Goal: Task Accomplishment & Management: Use online tool/utility

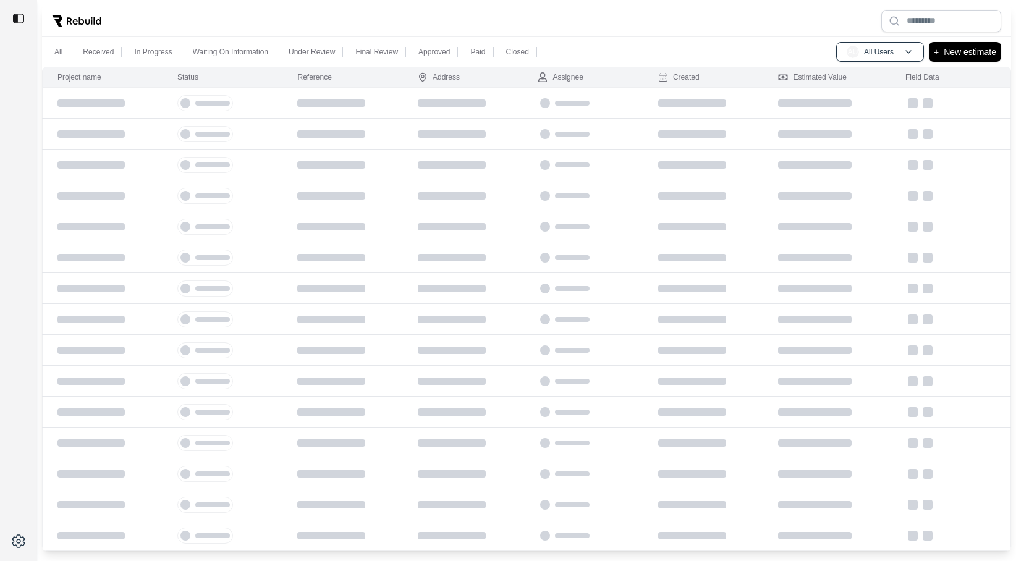
click at [227, 20] on div at bounding box center [526, 21] width 969 height 32
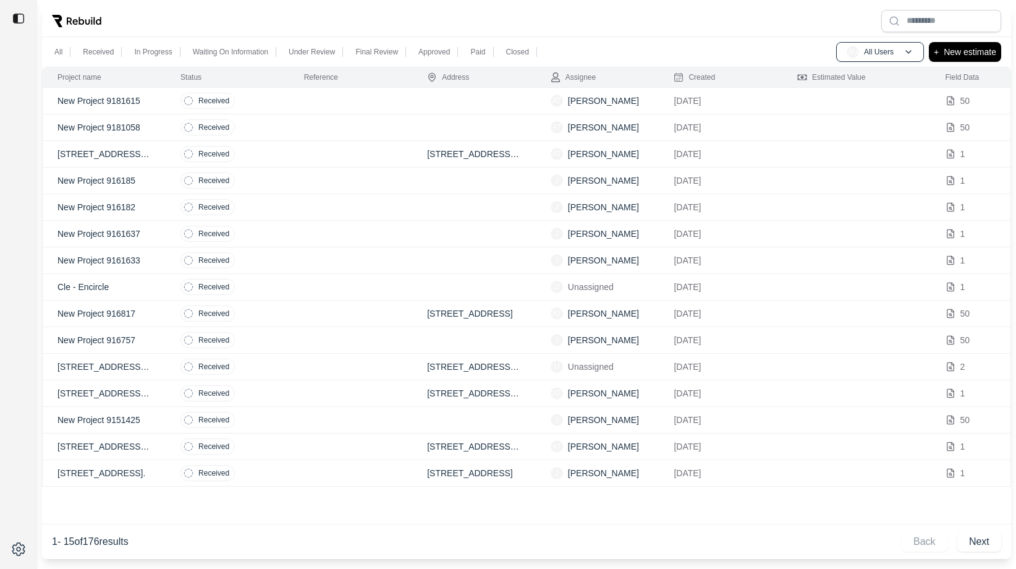
click at [275, 295] on td "Received" at bounding box center [228, 287] width 124 height 27
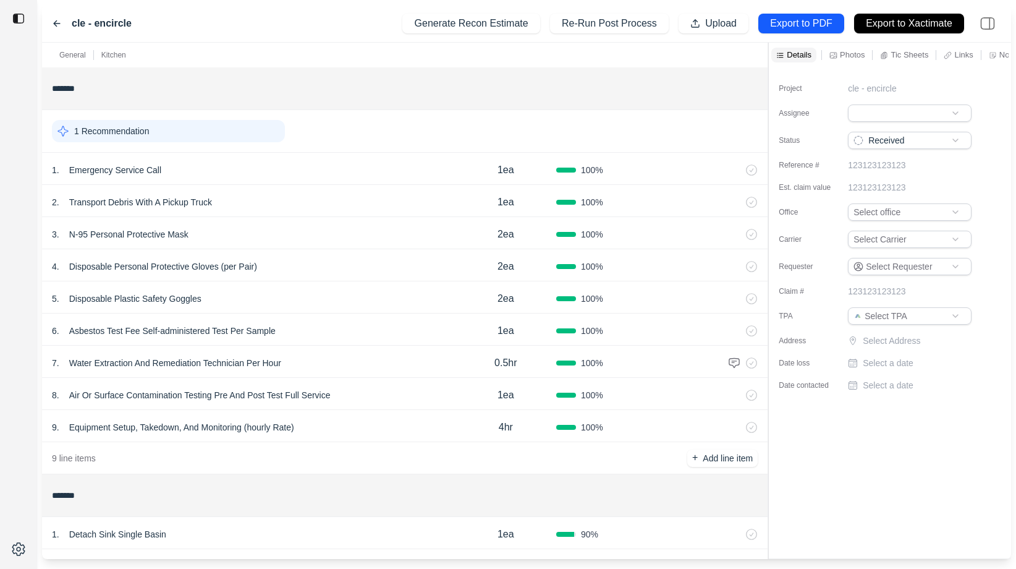
click at [275, 295] on div "5 . Disposable Plastic Safety Goggles" at bounding box center [254, 298] width 404 height 17
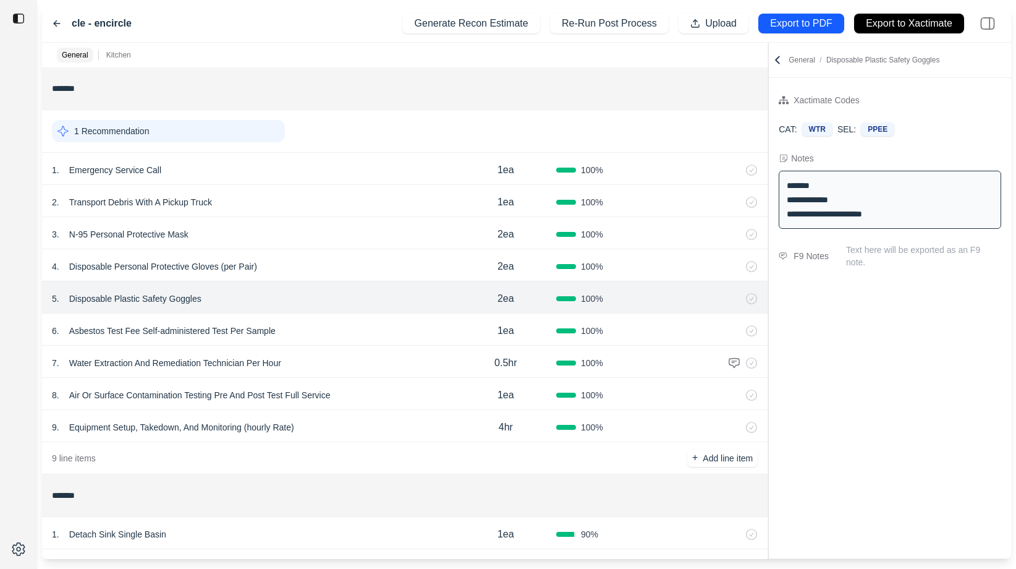
click at [53, 19] on icon at bounding box center [57, 24] width 10 height 10
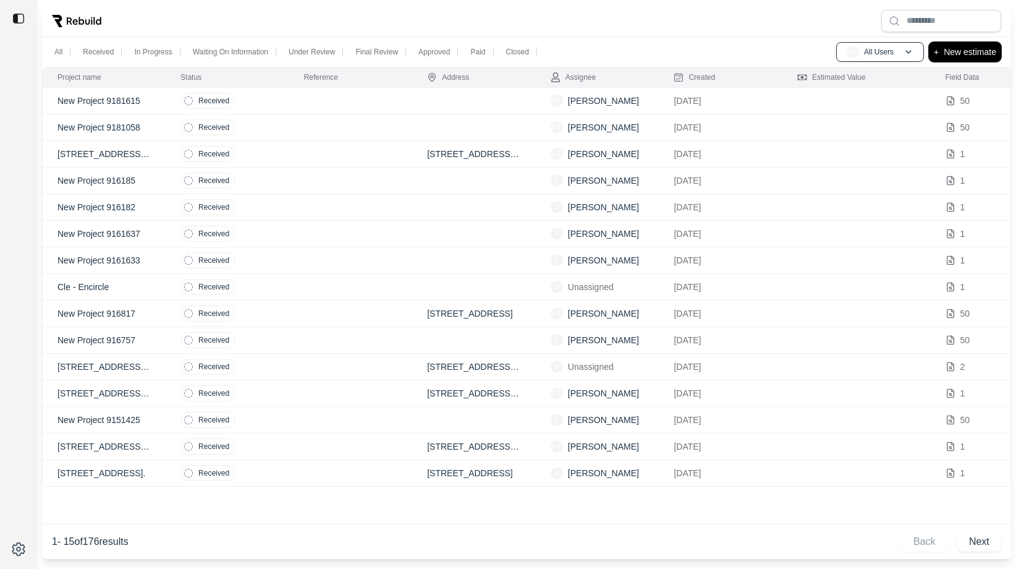
click at [991, 44] on p "New estimate" at bounding box center [970, 51] width 53 height 15
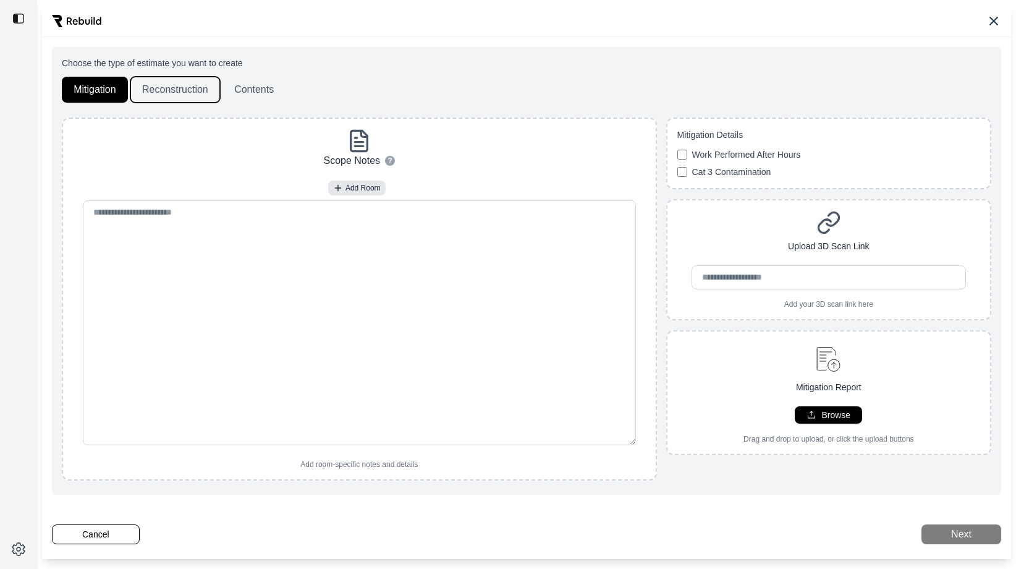
click at [168, 87] on button "Reconstruction" at bounding box center [175, 90] width 90 height 26
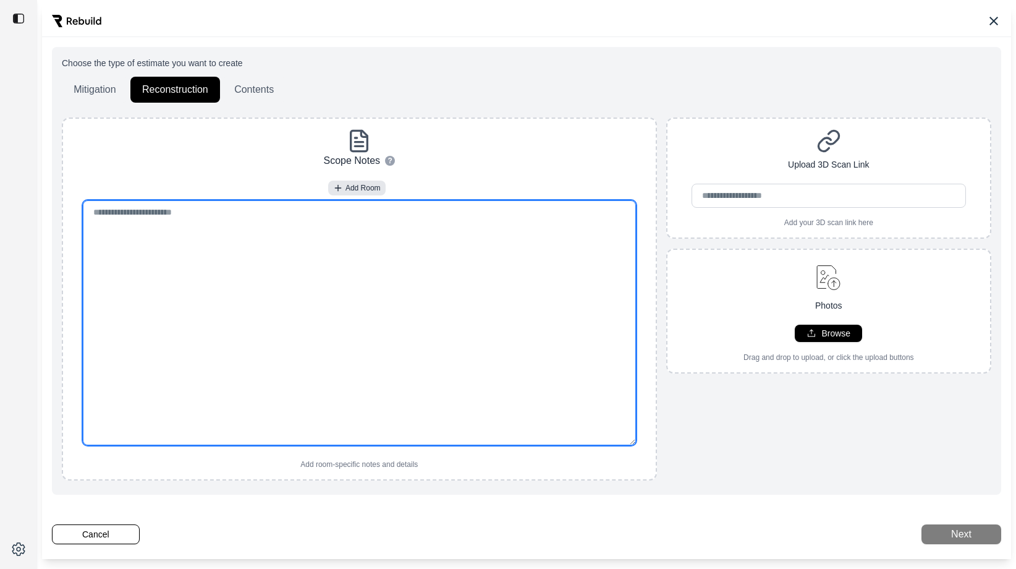
click at [306, 273] on textarea at bounding box center [359, 322] width 553 height 245
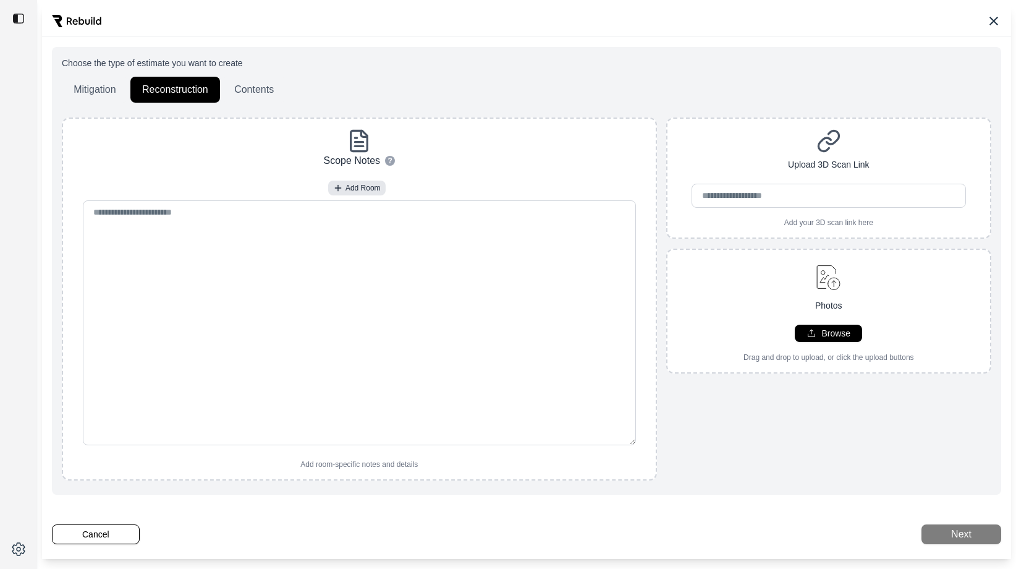
click at [245, 163] on div "Scope Notes ? How to use: • To add a new room, type out the room name followed …" at bounding box center [359, 299] width 583 height 341
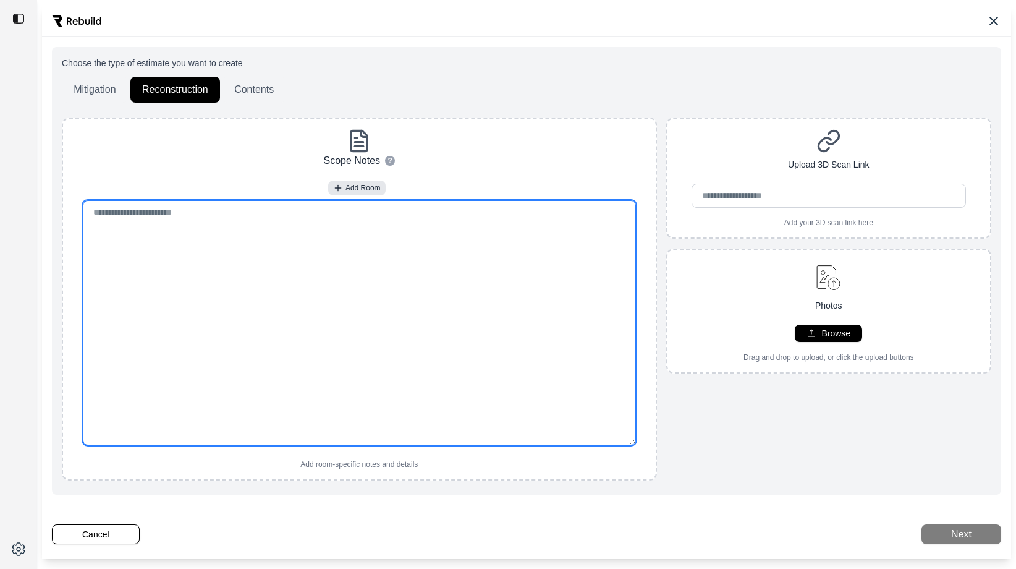
click at [243, 227] on textarea at bounding box center [359, 322] width 553 height 245
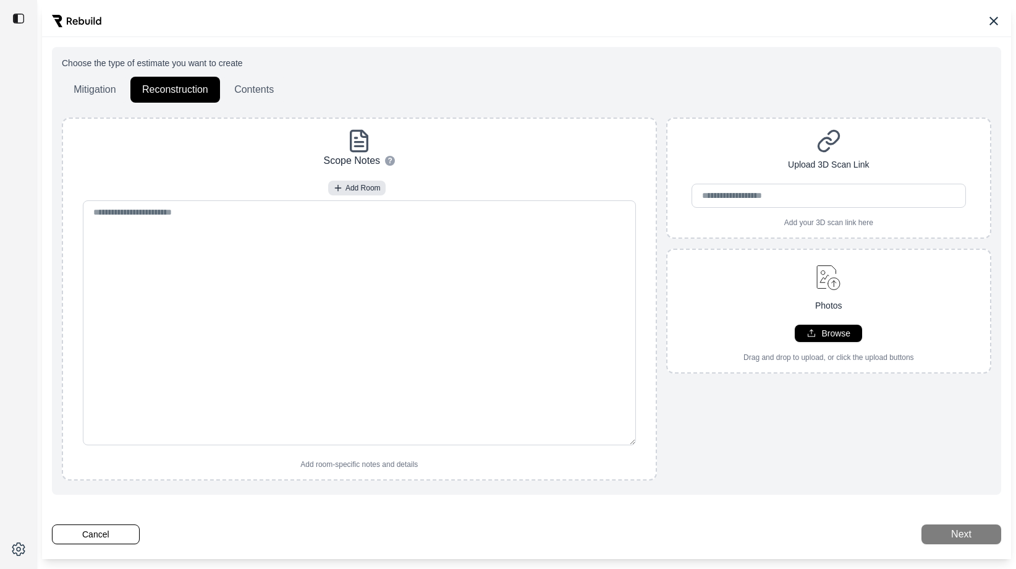
click at [224, 145] on div "Scope Notes ? How to use: • To add a new room, type out the room name followed …" at bounding box center [359, 299] width 583 height 341
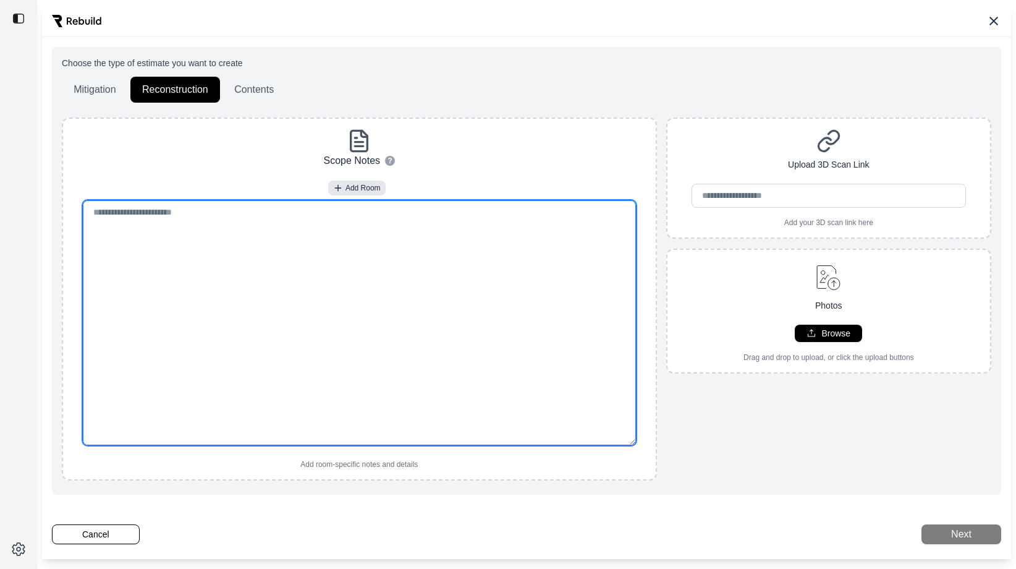
click at [422, 245] on textarea at bounding box center [359, 322] width 553 height 245
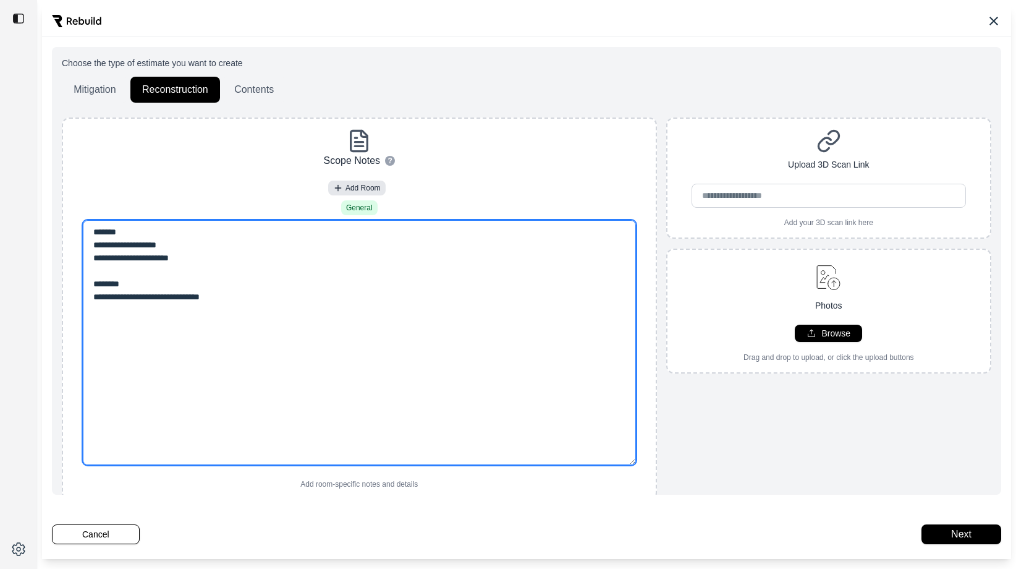
type textarea "**********"
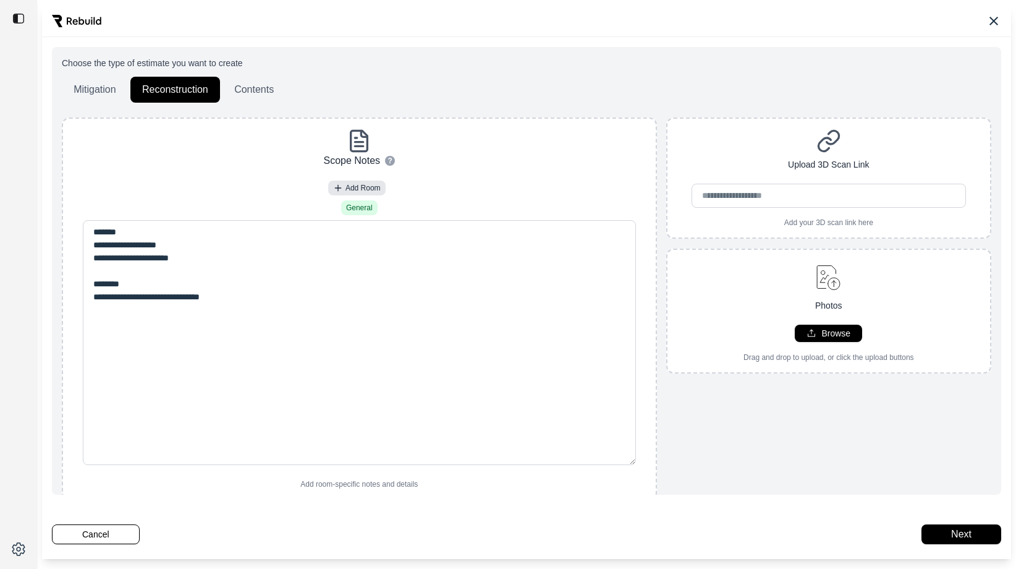
click at [192, 166] on div "**********" at bounding box center [359, 309] width 583 height 360
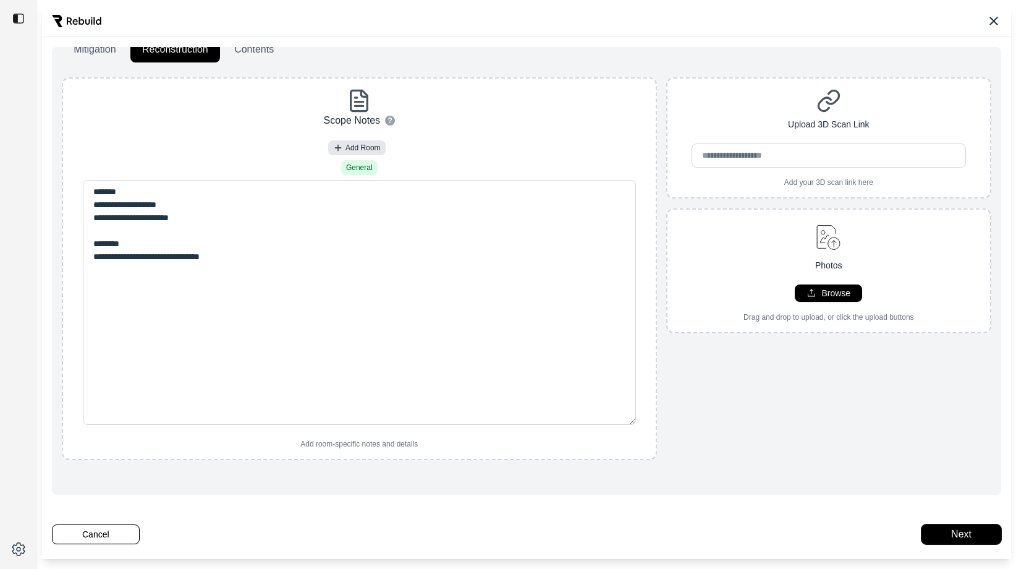
click at [974, 538] on button "Next" at bounding box center [961, 534] width 80 height 20
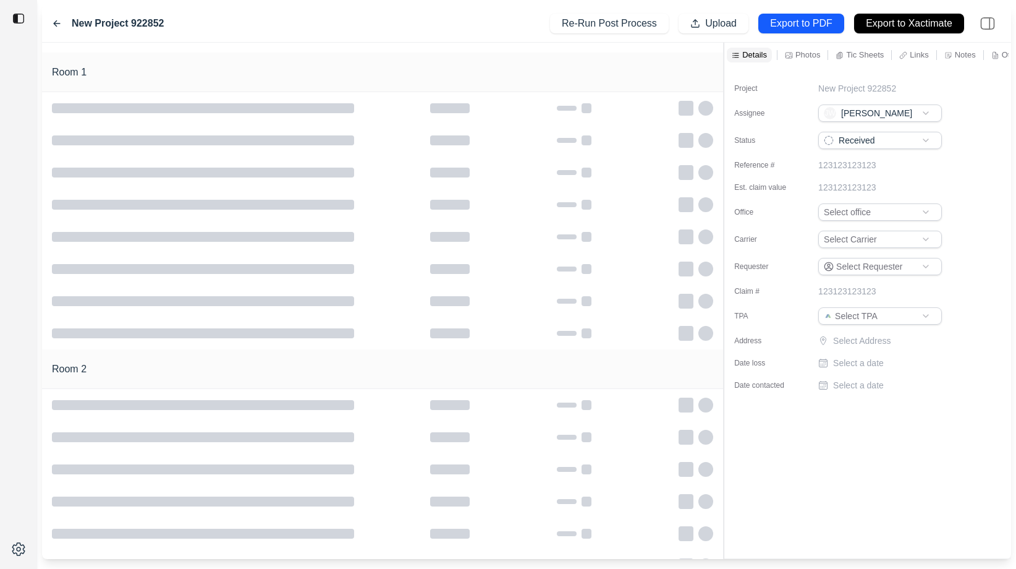
click at [724, 84] on div at bounding box center [724, 301] width 1 height 516
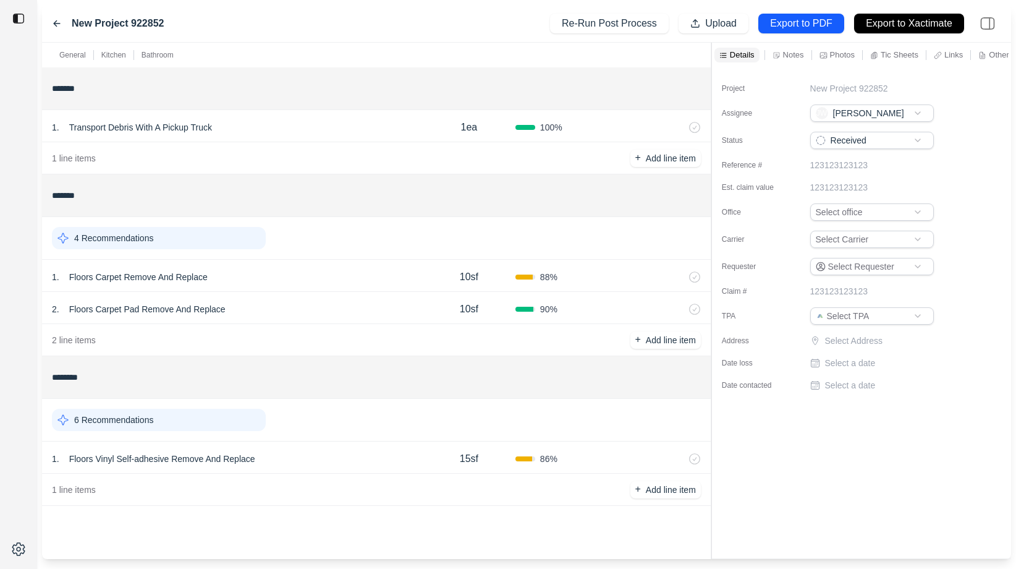
click at [337, 468] on div "1 . Floors Vinyl Self-adhesive Remove And Replace 15sf 86 %" at bounding box center [376, 457] width 669 height 32
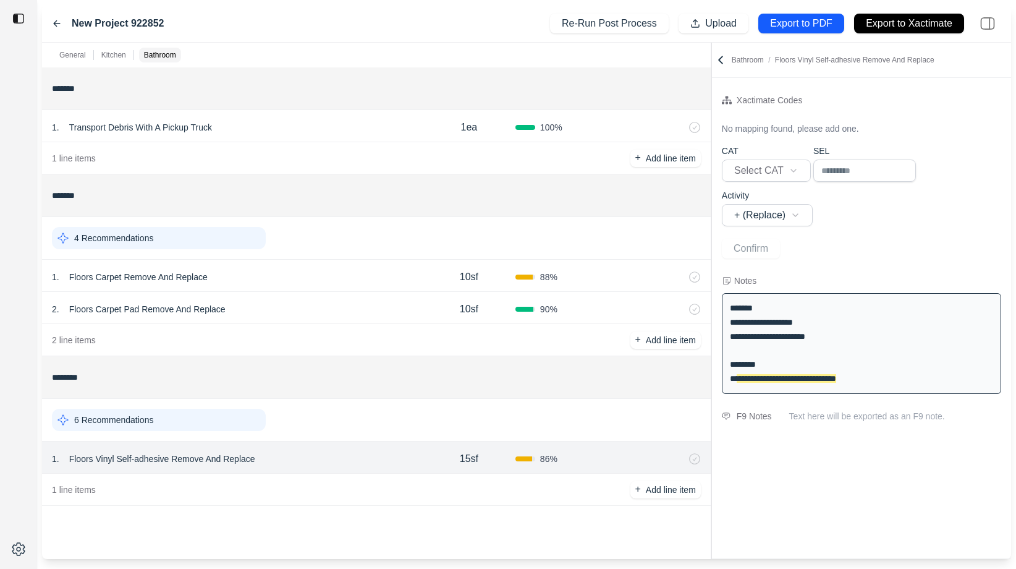
click at [312, 315] on div "2 . Floors Carpet Pad Remove And Replace" at bounding box center [237, 308] width 371 height 17
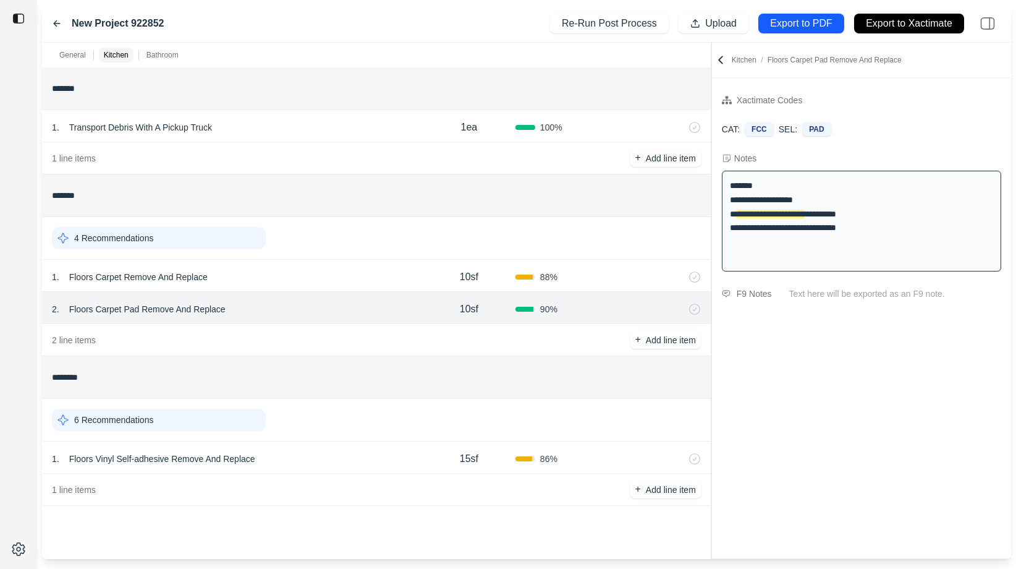
click at [314, 276] on div "1 . Floors Carpet Remove And Replace" at bounding box center [237, 276] width 371 height 17
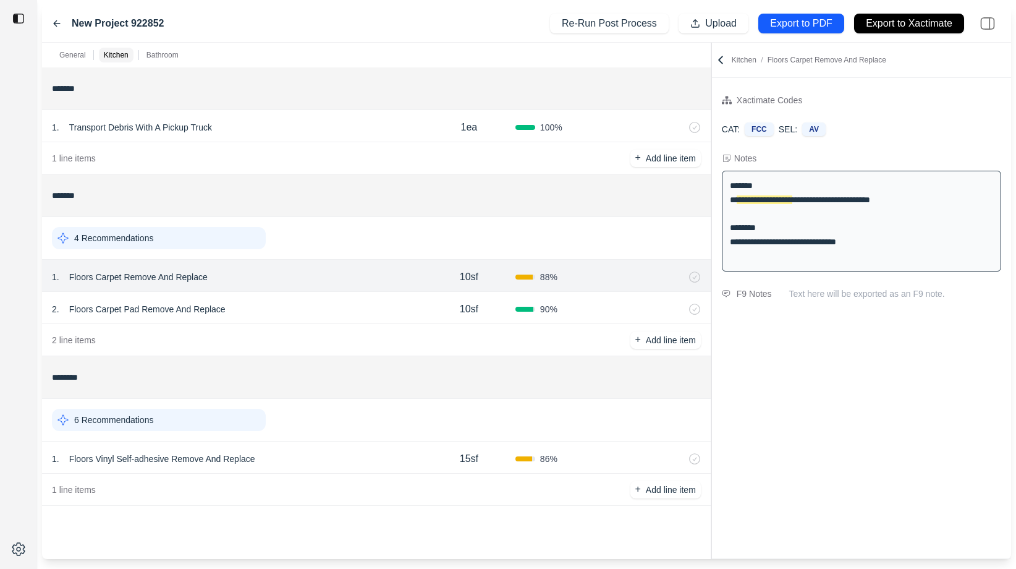
click at [309, 302] on div "2 . Floors Carpet Pad Remove And Replace" at bounding box center [237, 308] width 371 height 17
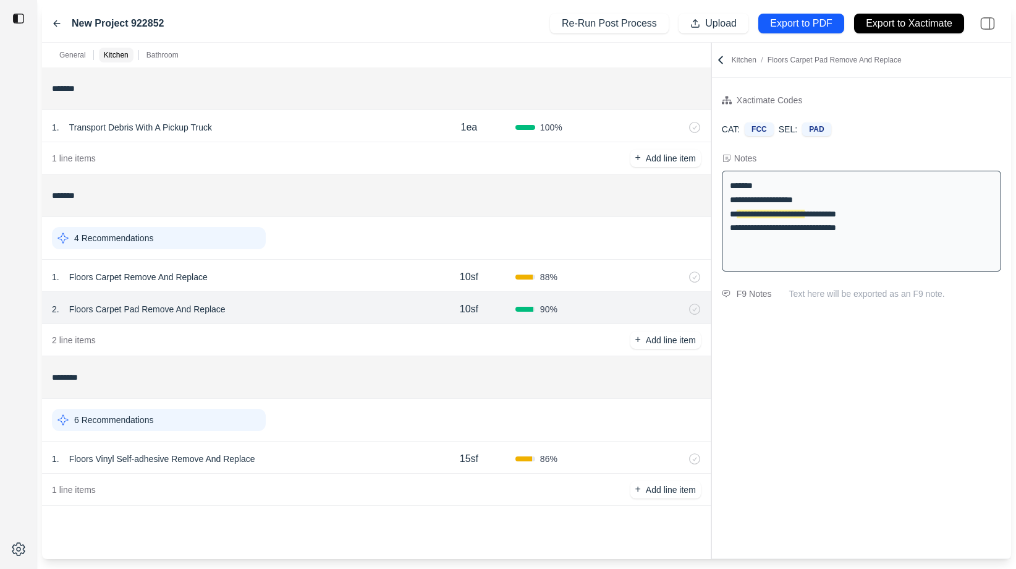
click at [159, 463] on p "Floors Vinyl Self-adhesive Remove And Replace" at bounding box center [162, 458] width 196 height 17
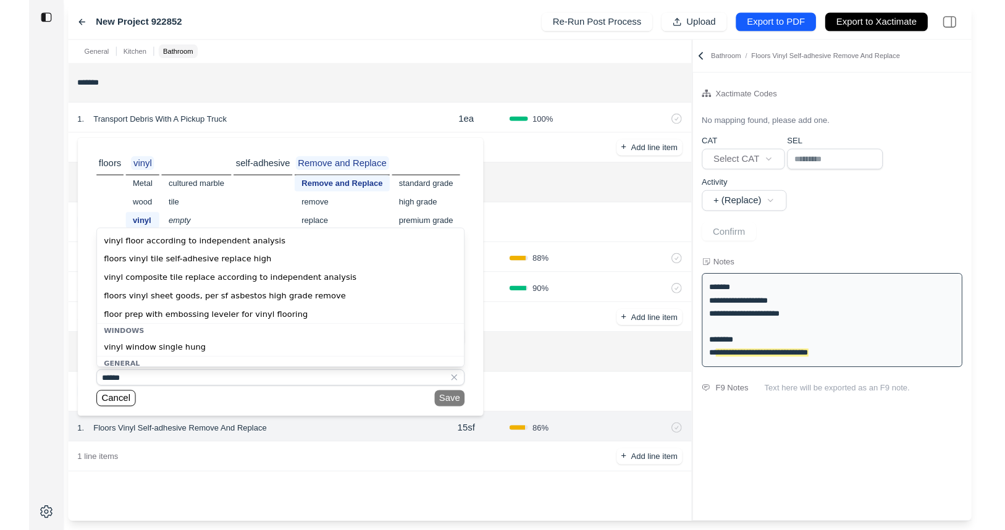
scroll to position [81, 0]
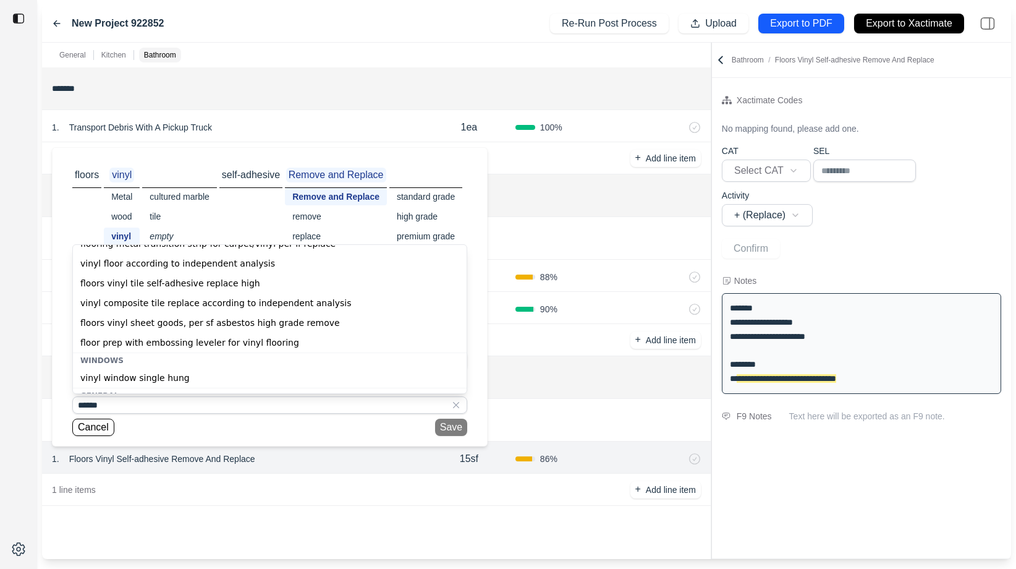
click at [183, 320] on div "floors vinyl sheet goods, per sf asbestos high grade remove" at bounding box center [270, 323] width 394 height 20
type input "**********"
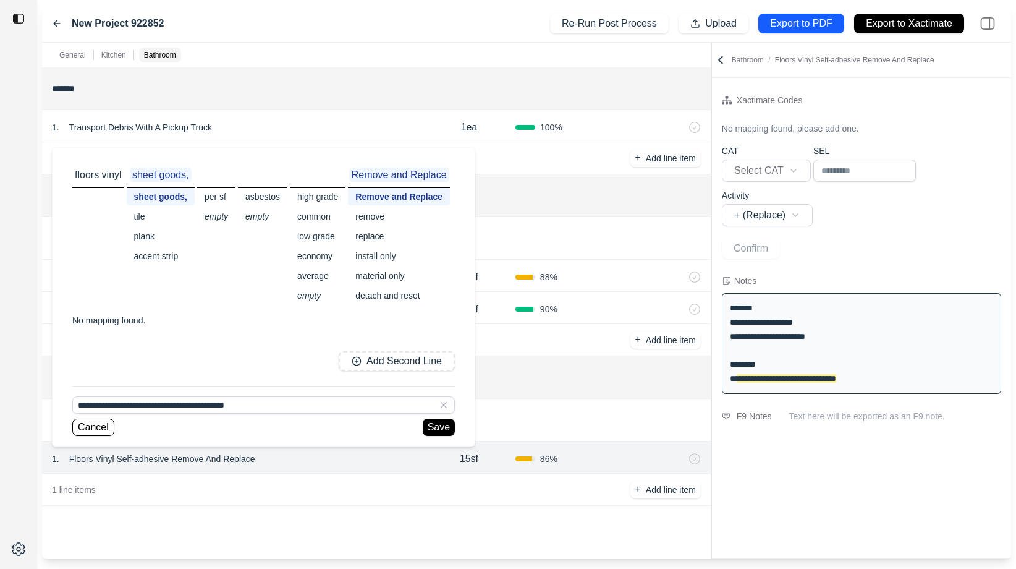
click at [154, 226] on div "sheet goods, tile plank accent strip" at bounding box center [161, 226] width 68 height 77
click at [148, 232] on div "plank" at bounding box center [161, 235] width 68 height 17
click at [208, 194] on div "per sf" at bounding box center [212, 196] width 38 height 17
click at [251, 214] on div "empty" at bounding box center [258, 216] width 49 height 17
click at [263, 189] on div "asbestos" at bounding box center [258, 196] width 49 height 17
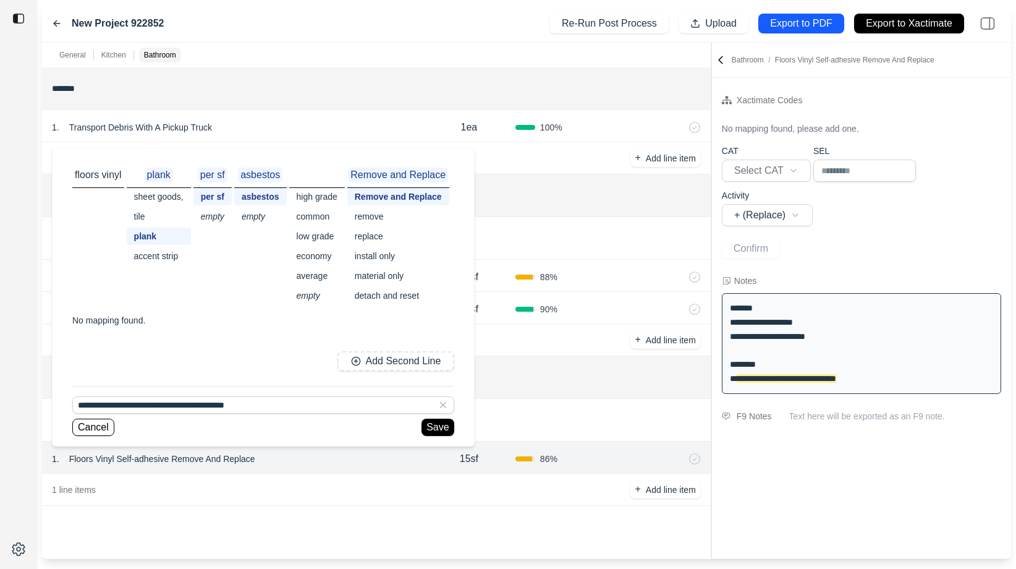
click at [260, 210] on div "empty" at bounding box center [260, 216] width 53 height 17
click at [261, 199] on div "asbestos" at bounding box center [258, 196] width 49 height 17
click at [259, 213] on div "empty" at bounding box center [260, 216] width 53 height 17
click at [106, 175] on p "floors vinyl" at bounding box center [98, 174] width 52 height 15
click at [151, 317] on div "No mapping found." at bounding box center [261, 320] width 379 height 12
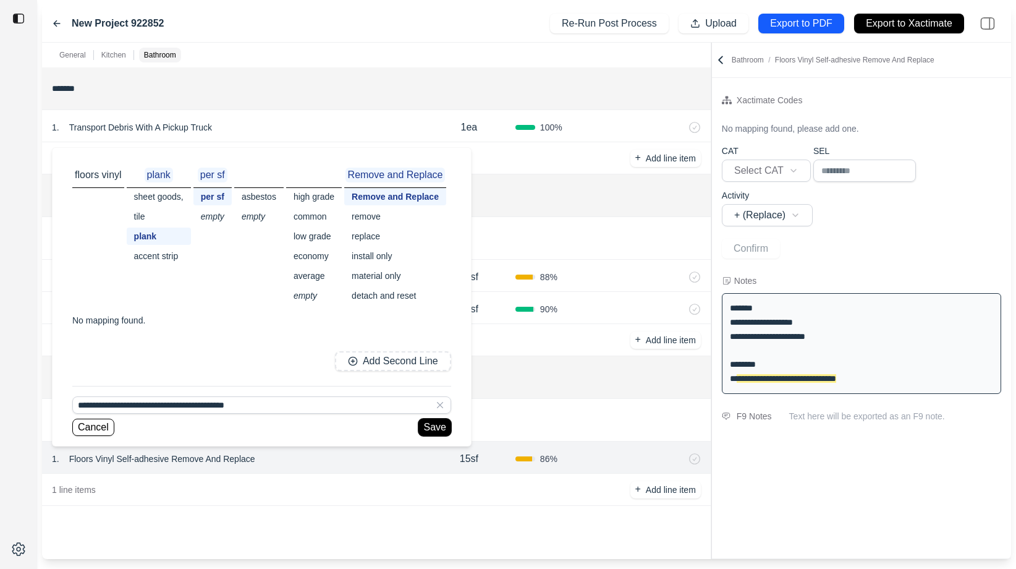
click at [438, 431] on button "Save" at bounding box center [434, 426] width 32 height 17
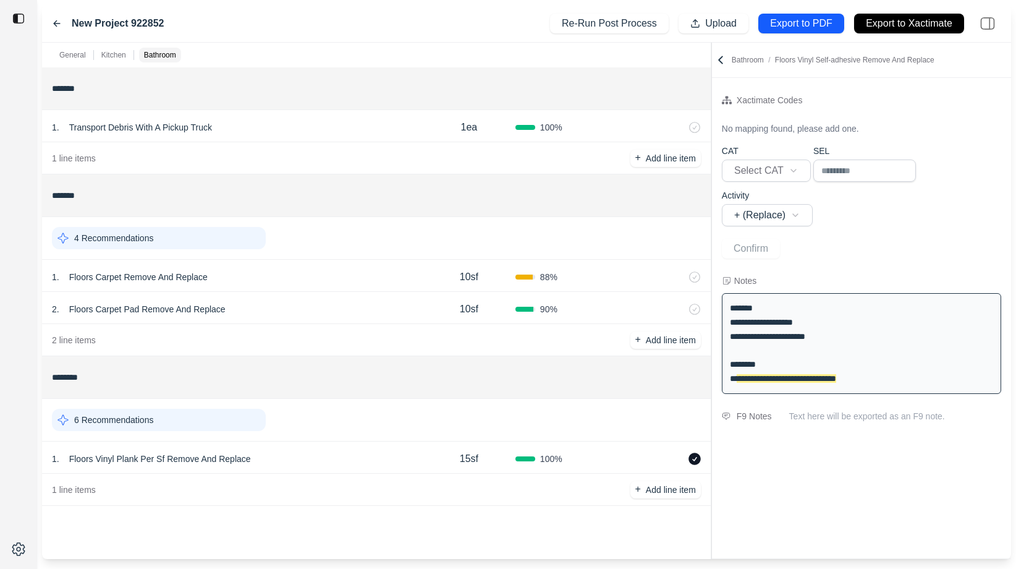
click at [697, 460] on icon at bounding box center [694, 458] width 12 height 12
click at [314, 461] on div "1 . Floors Vinyl Plank Per Sf Remove And Replace" at bounding box center [237, 458] width 371 height 17
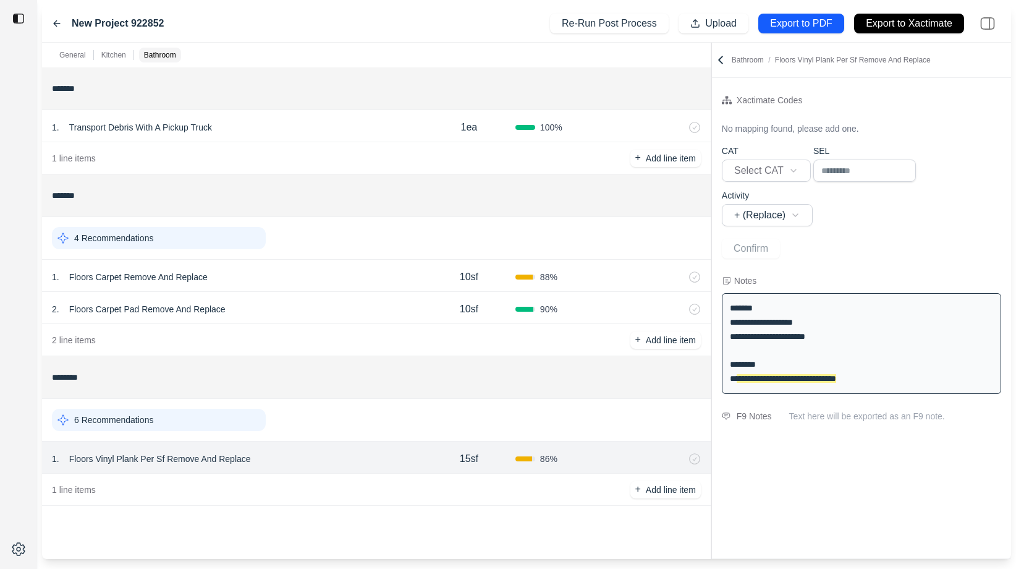
click at [348, 298] on div "2 . Floors Carpet Pad Remove And Replace 10sf 90 %" at bounding box center [376, 308] width 669 height 32
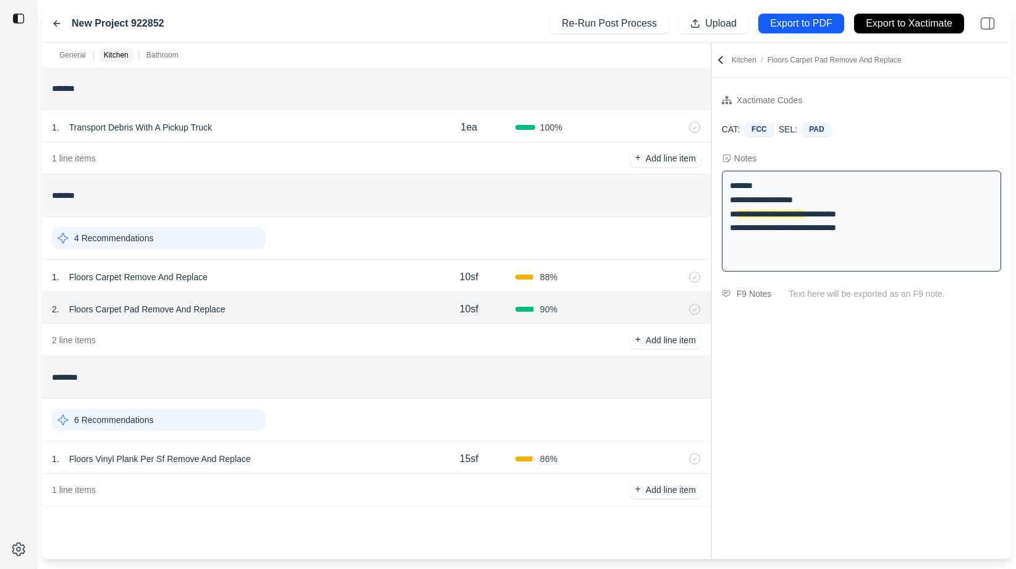
click at [350, 278] on div "1 . Floors Carpet Remove And Replace" at bounding box center [237, 276] width 371 height 17
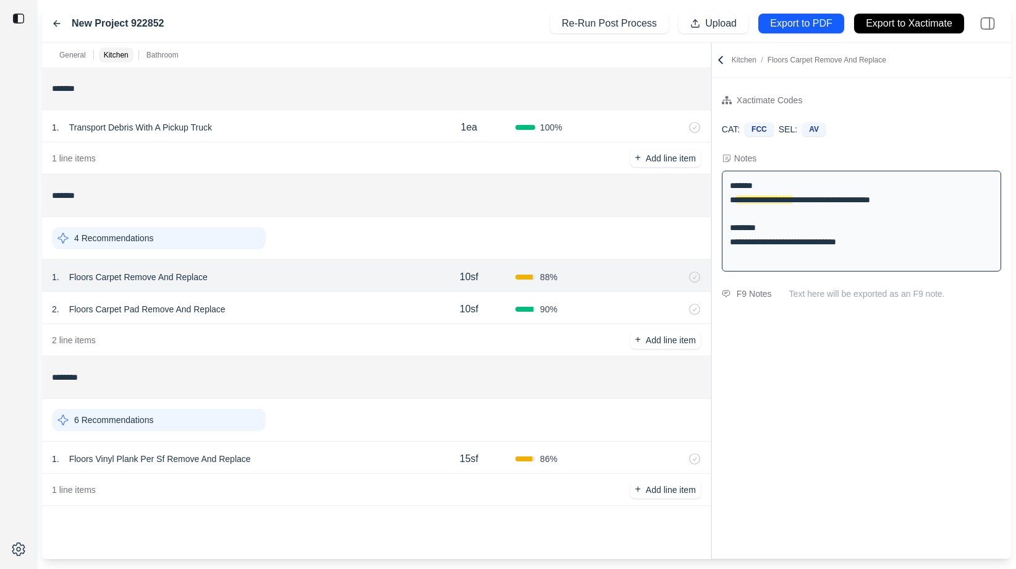
click at [720, 61] on icon at bounding box center [721, 59] width 4 height 7
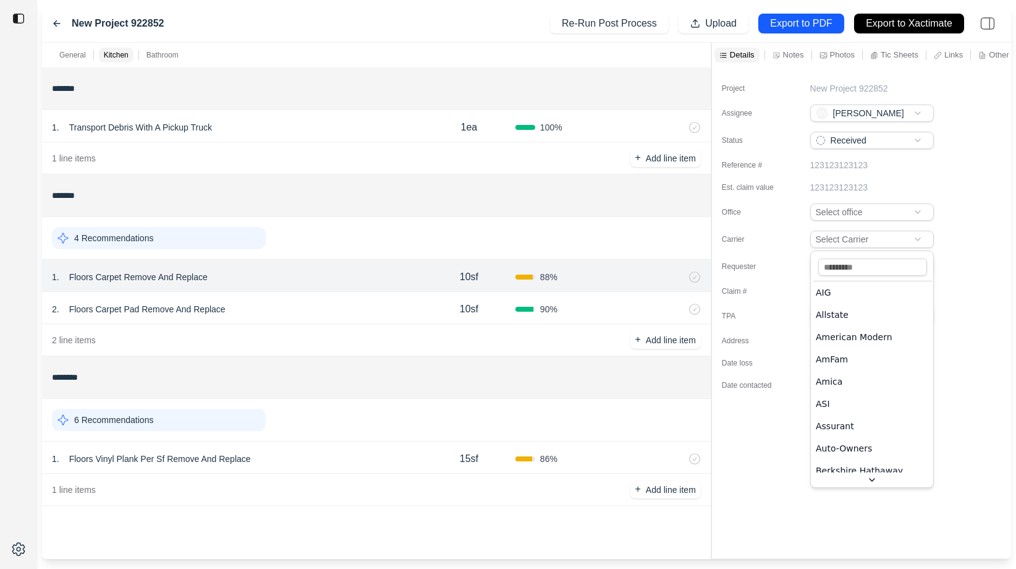
click at [900, 234] on html "New Project 922852 Re-Run Post Process Upload Export to PDF Export to Xactimate…" at bounding box center [508, 284] width 1016 height 569
click at [852, 266] on input at bounding box center [872, 266] width 109 height 17
type input "****"
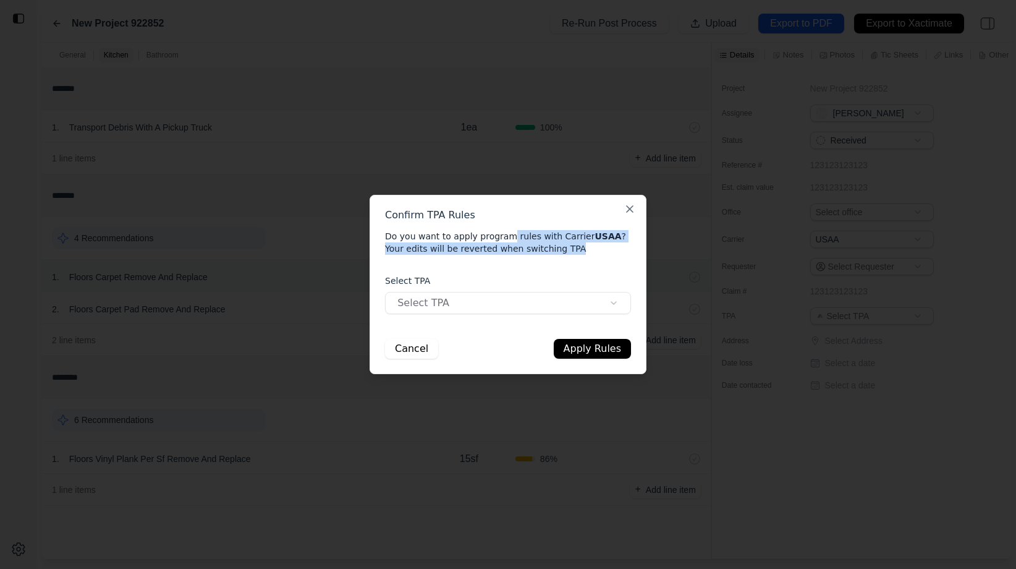
drag, startPoint x: 502, startPoint y: 234, endPoint x: 590, endPoint y: 257, distance: 91.4
click at [590, 257] on div "Confirm TPA Rules Do you want to apply program rules with Carrier USAA ? Your e…" at bounding box center [508, 284] width 277 height 179
click at [575, 305] on body "New Project 922852 Re-Run Post Process Upload Export to PDF Export to Xactimate…" at bounding box center [508, 284] width 1016 height 569
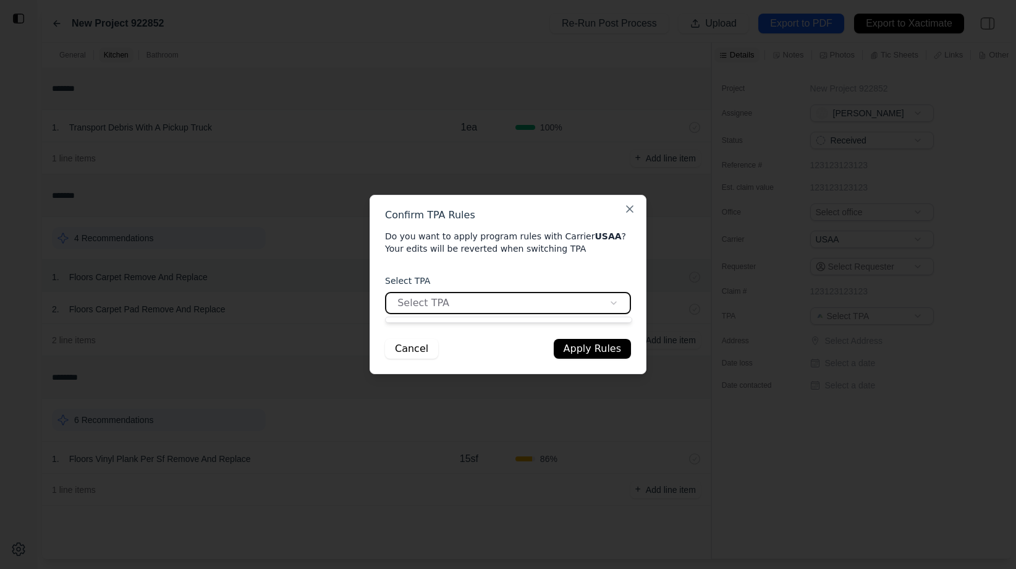
click at [583, 274] on body "New Project 922852 Re-Run Post Process Upload Export to PDF Export to Xactimate…" at bounding box center [508, 284] width 1016 height 569
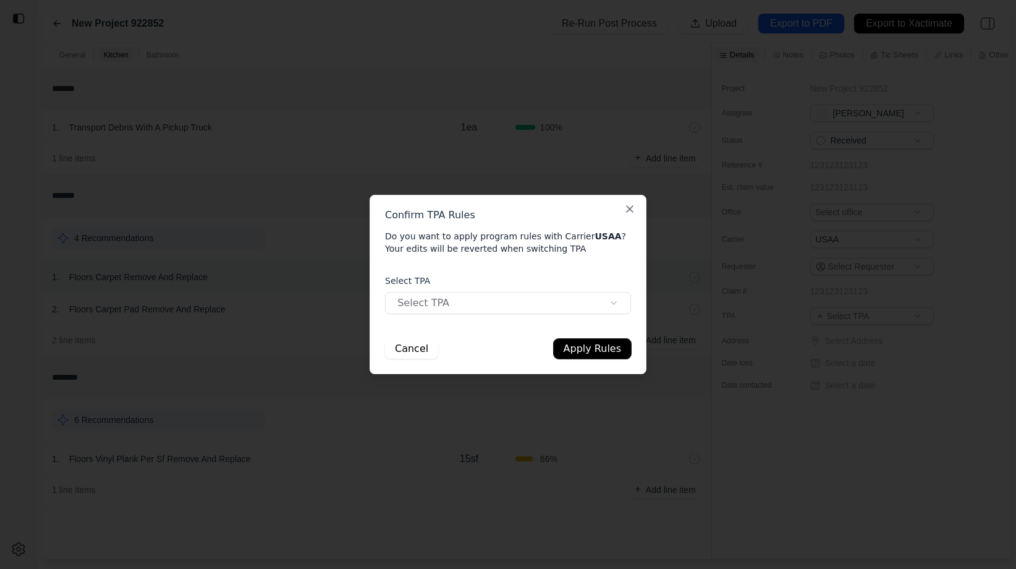
click at [581, 345] on button "Apply Rules" at bounding box center [592, 349] width 77 height 20
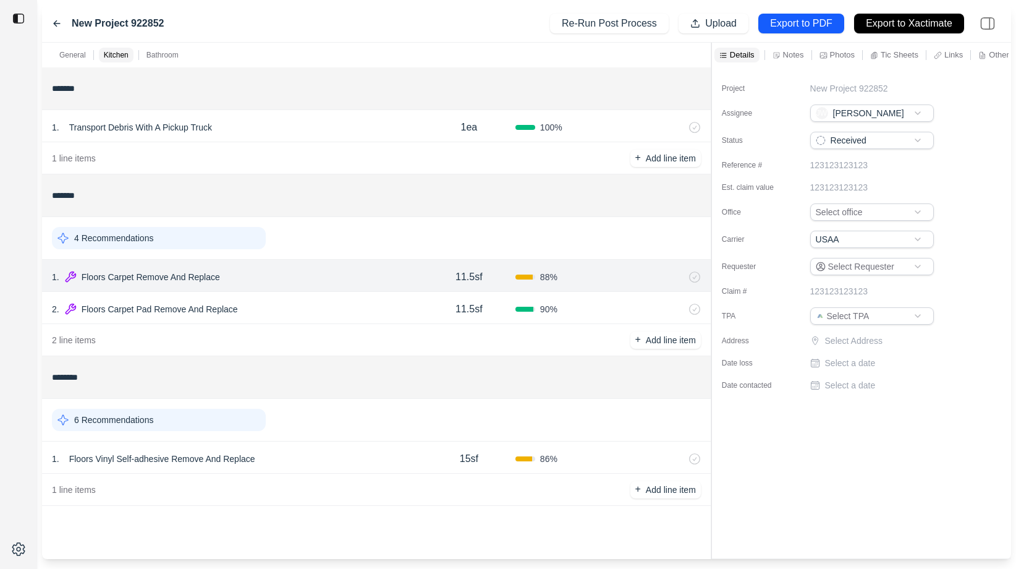
click at [339, 306] on div "2 . Floors Carpet Pad Remove And Replace" at bounding box center [237, 308] width 371 height 17
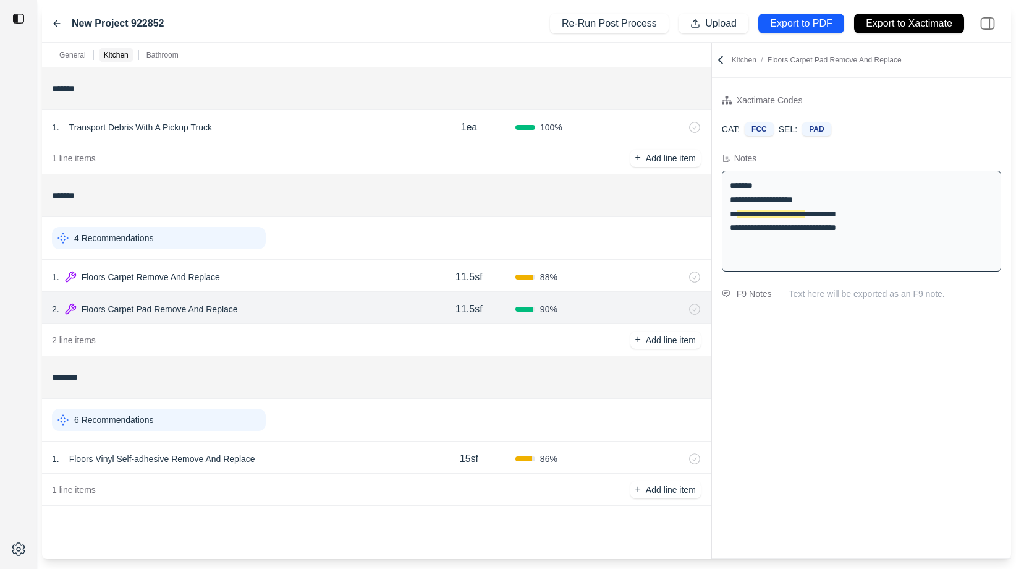
click at [342, 277] on div "1 . Floors Carpet Remove And Replace" at bounding box center [237, 276] width 371 height 17
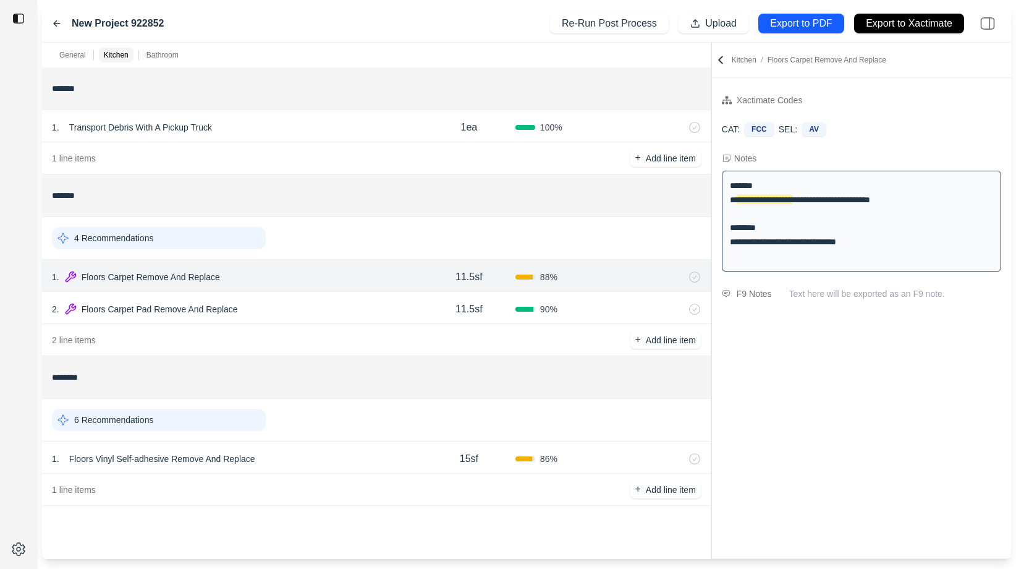
click at [337, 302] on div "2 . Floors Carpet Pad Remove And Replace" at bounding box center [237, 308] width 371 height 17
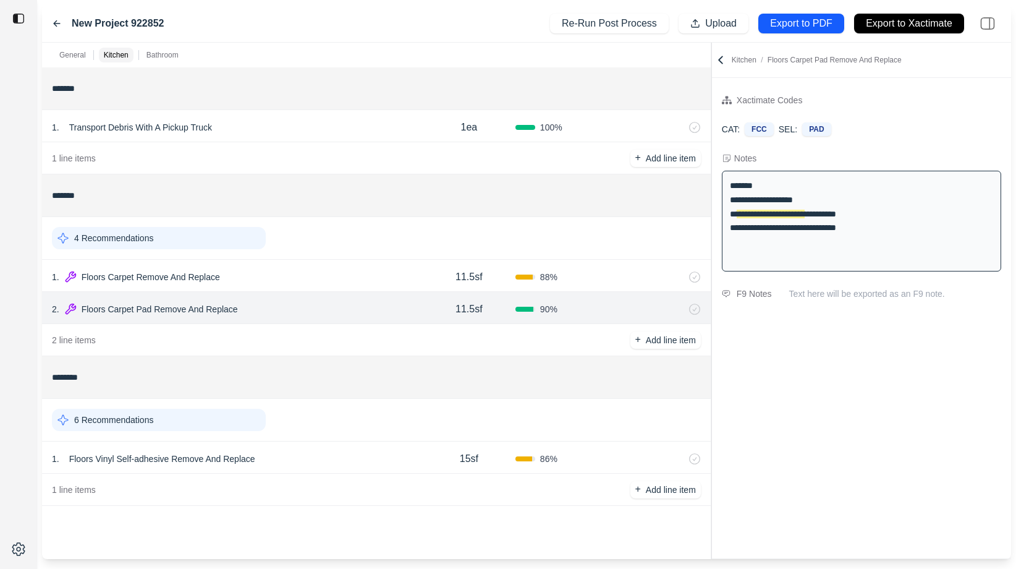
click at [345, 278] on div "1 . Floors Carpet Remove And Replace" at bounding box center [237, 276] width 371 height 17
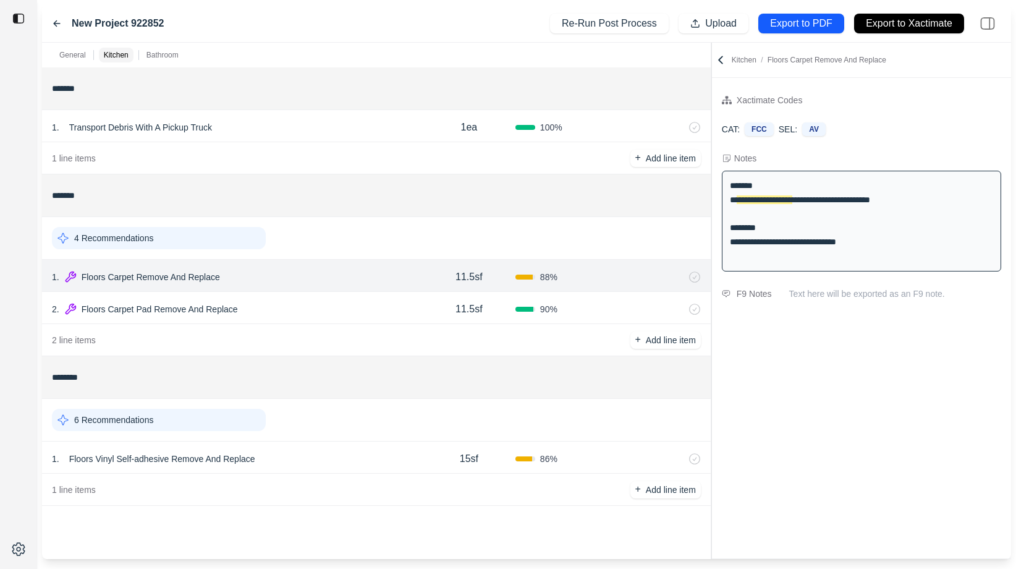
click at [345, 296] on div "2 . Floors Carpet Pad Remove And Replace 11.5sf 90 %" at bounding box center [376, 308] width 669 height 32
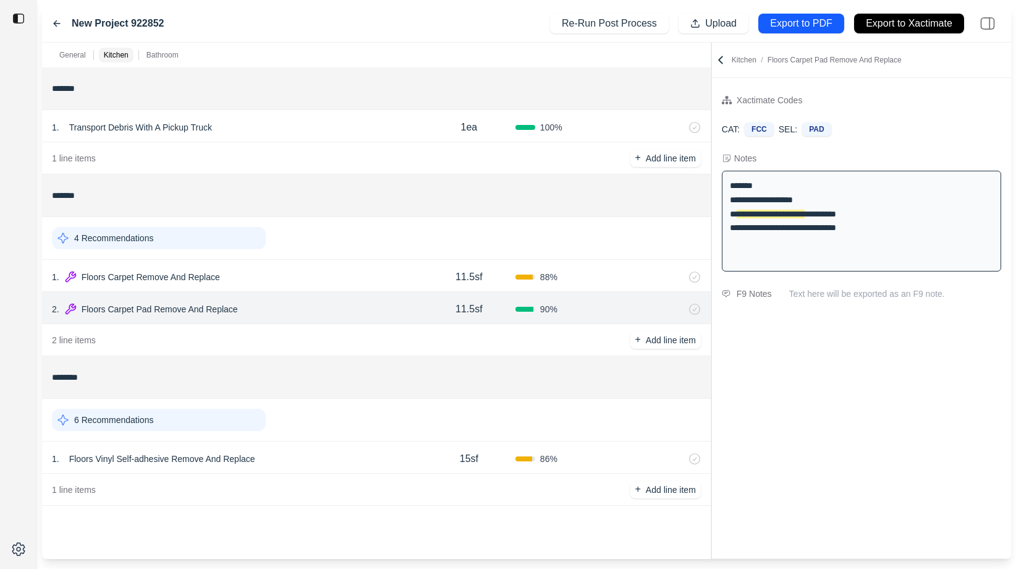
click at [345, 274] on div "1 . Floors Carpet Remove And Replace" at bounding box center [237, 276] width 371 height 17
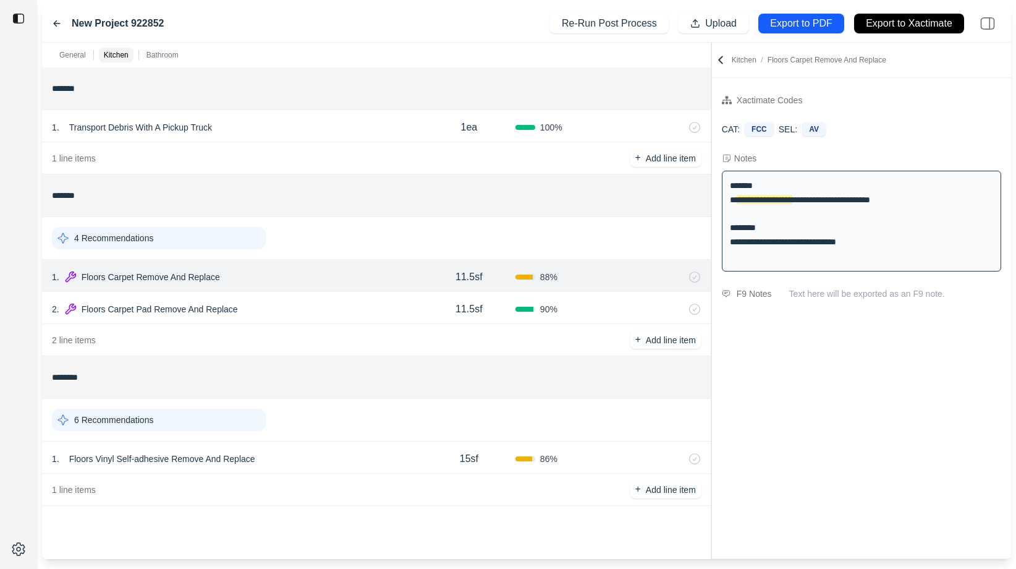
click at [360, 241] on div "4 Recommendations" at bounding box center [376, 238] width 649 height 32
click at [338, 313] on div "2 . Floors Carpet Pad Remove And Replace" at bounding box center [237, 308] width 371 height 17
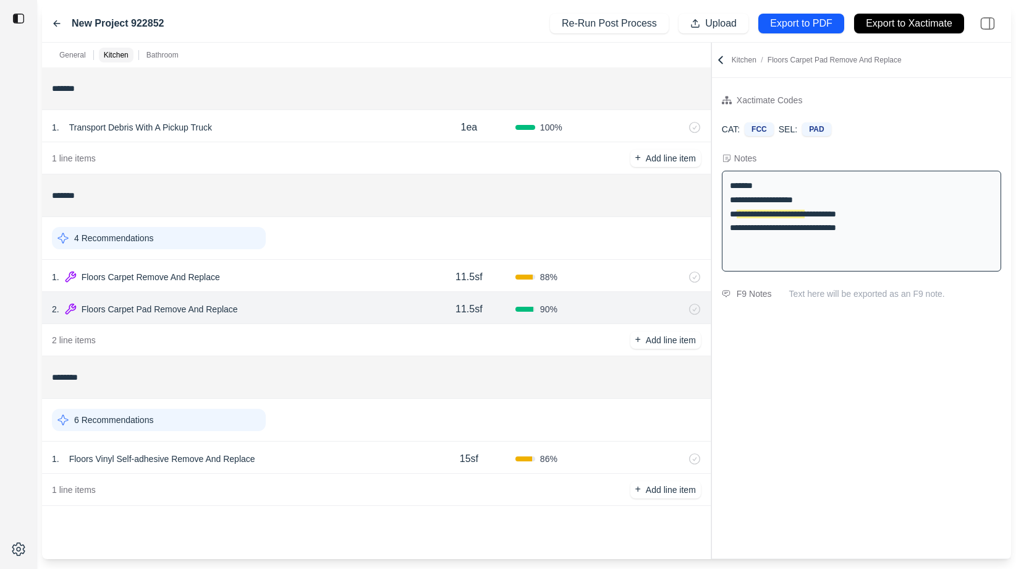
click at [344, 286] on div "1 . Floors Carpet Remove And Replace 11.5sf 88 %" at bounding box center [376, 276] width 669 height 32
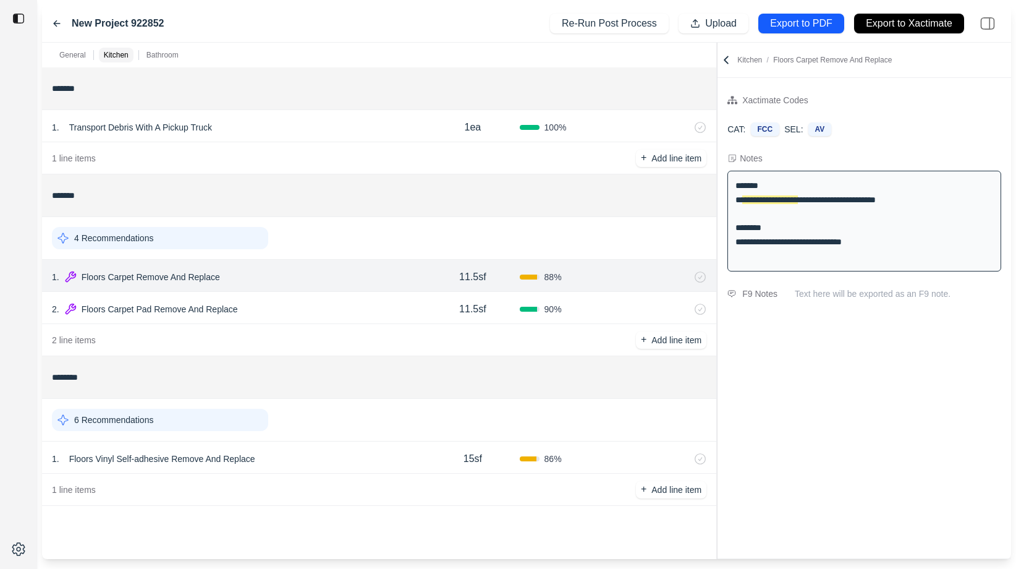
click at [714, 239] on div "**********" at bounding box center [526, 301] width 969 height 516
click at [321, 318] on div "2 . Floors Carpet Pad Remove And Replace 11.5sf 90 %" at bounding box center [379, 308] width 674 height 32
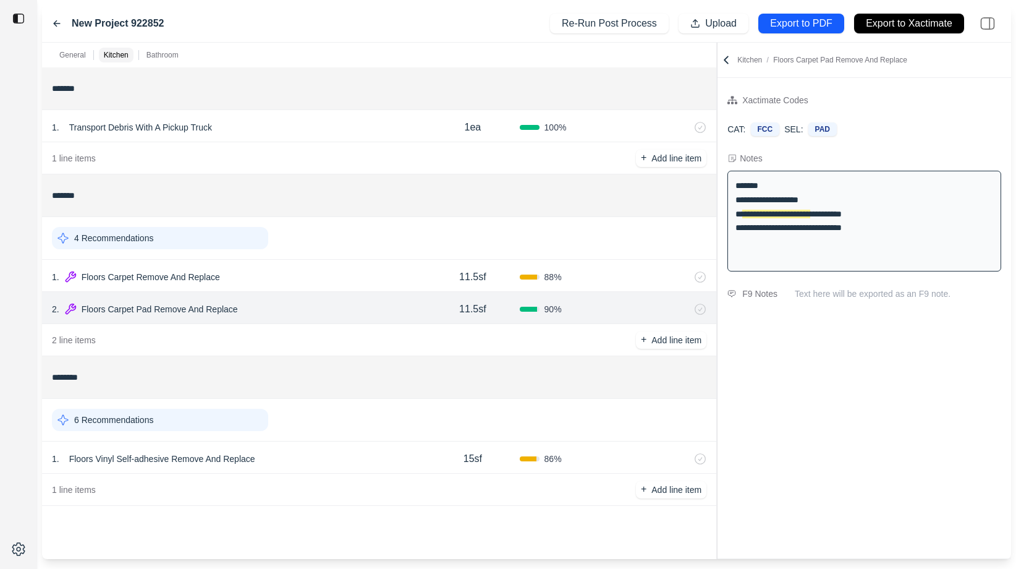
click at [324, 282] on div "1 . Floors Carpet Remove And Replace" at bounding box center [239, 276] width 374 height 17
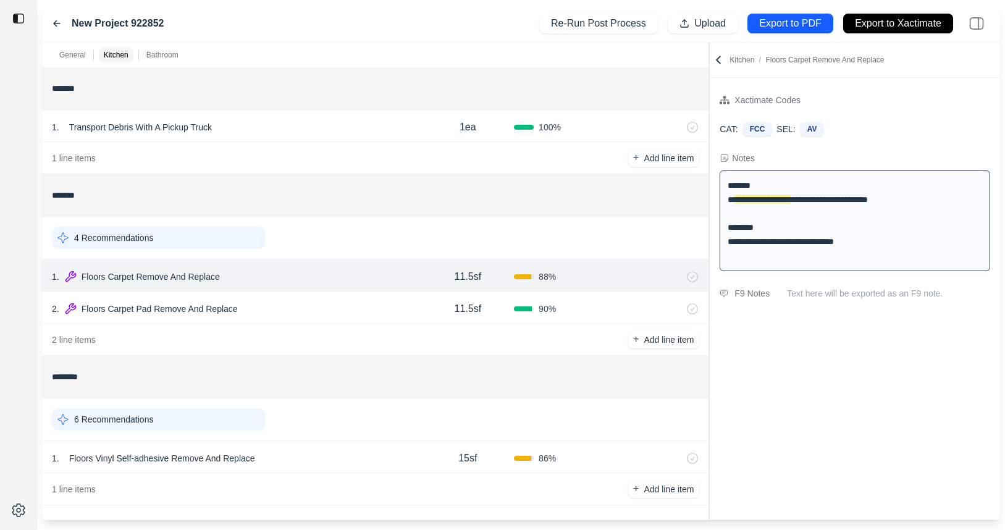
scroll to position [5, 0]
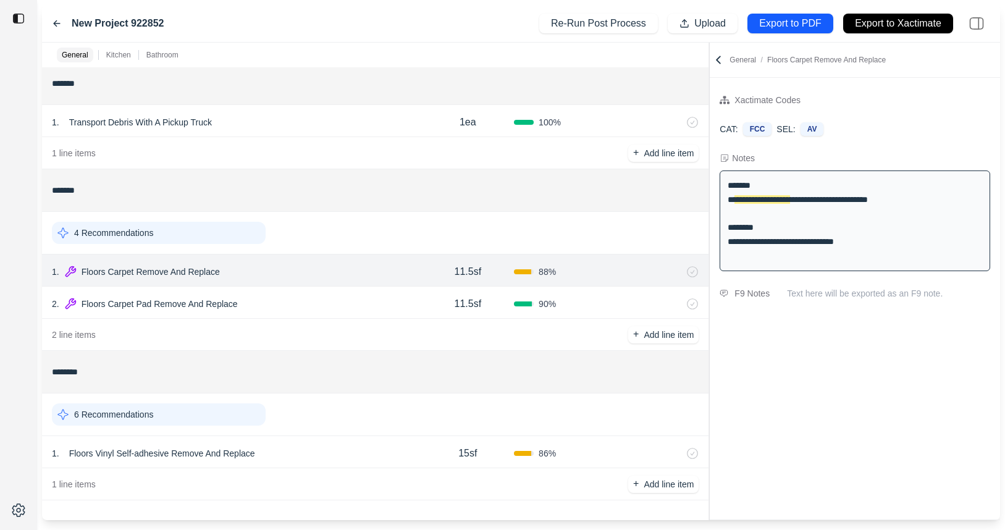
click at [360, 305] on div "2 . Floors Carpet Pad Remove And Replace" at bounding box center [237, 303] width 370 height 17
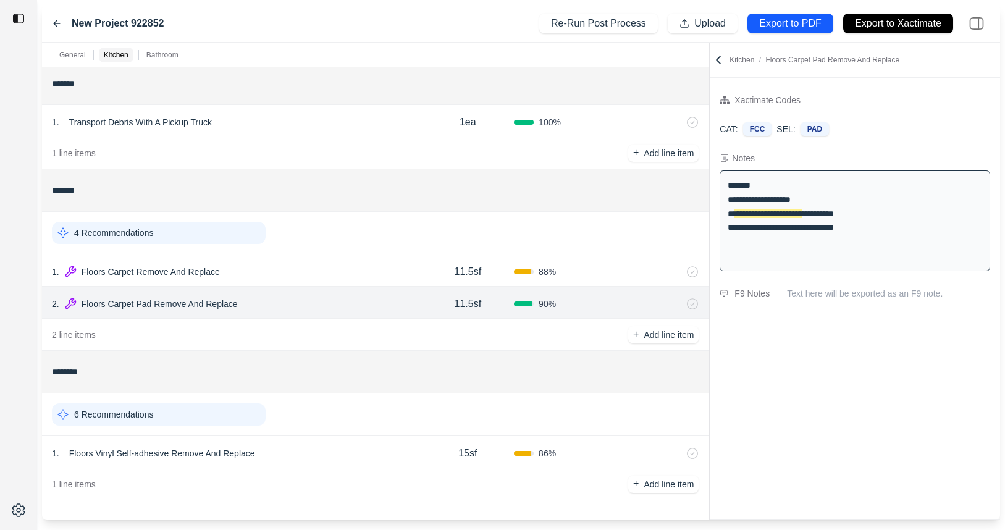
click at [359, 273] on div "1 . Floors Carpet Remove And Replace" at bounding box center [237, 271] width 370 height 17
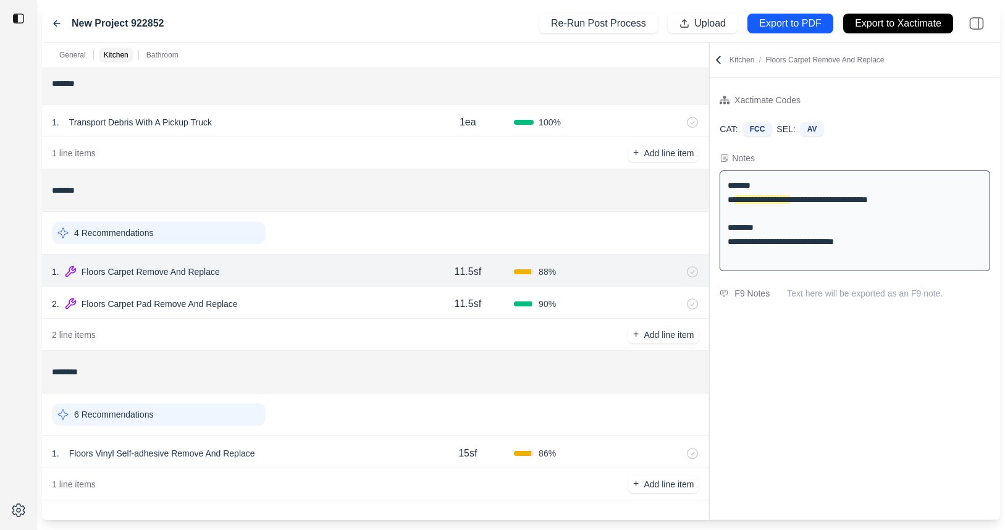
click at [370, 246] on div "4 Recommendations" at bounding box center [375, 233] width 647 height 32
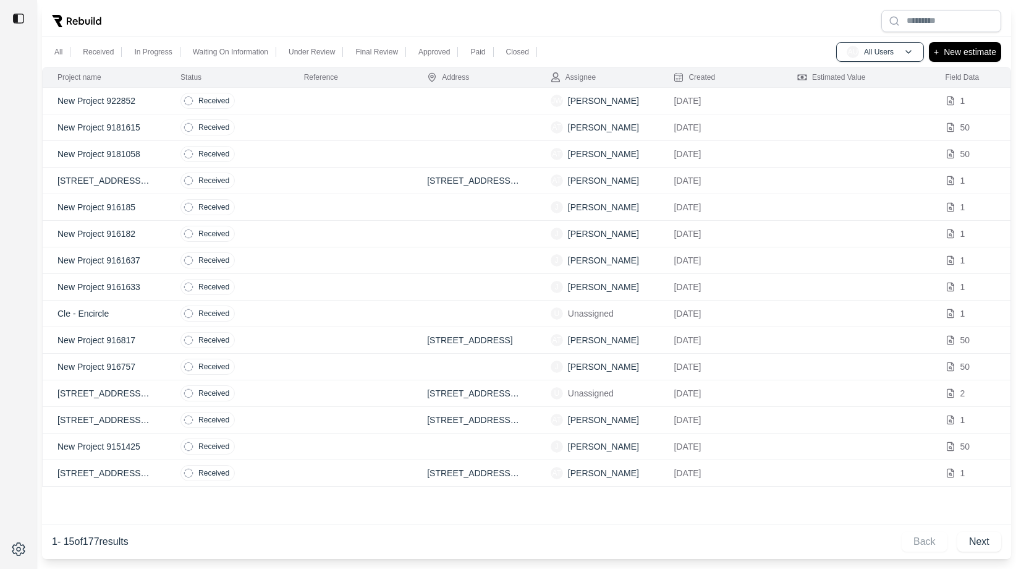
click at [310, 154] on td at bounding box center [351, 154] width 124 height 27
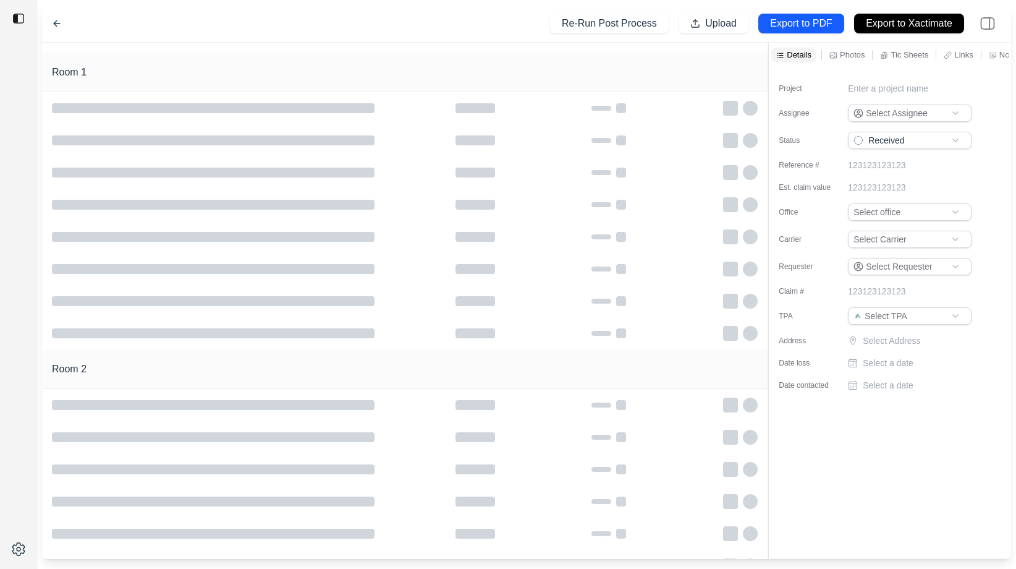
type input "**********"
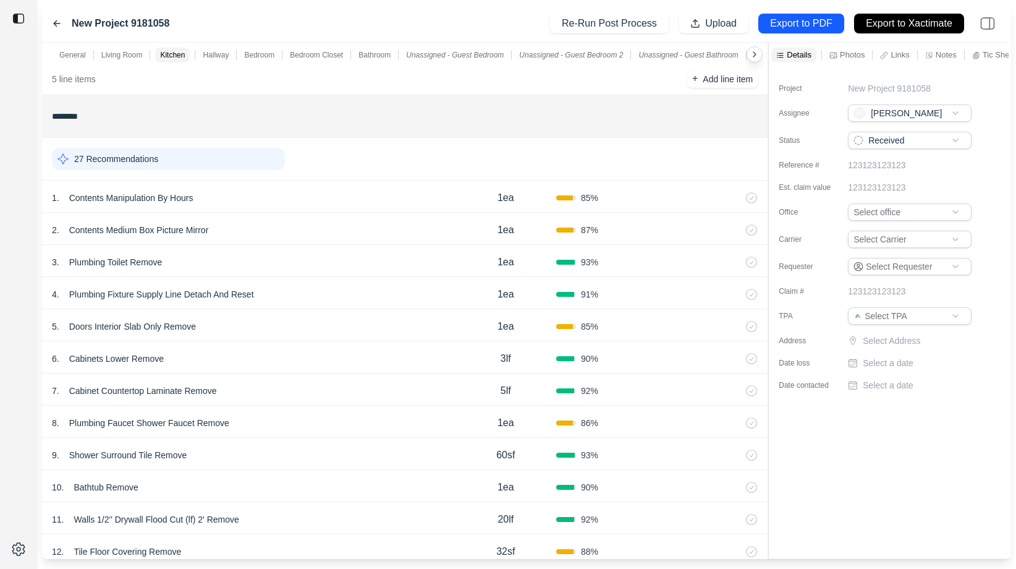
scroll to position [1483, 0]
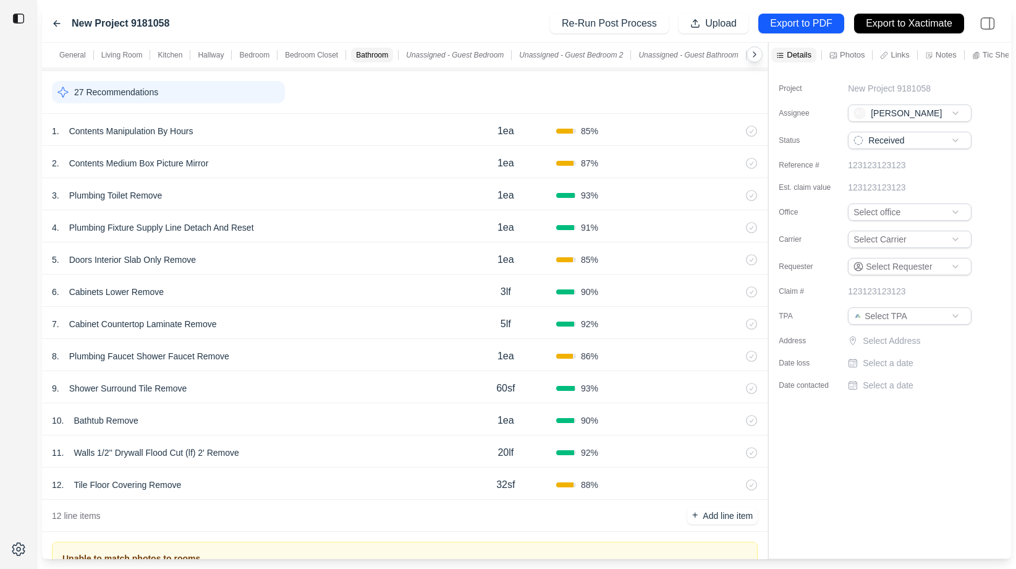
click at [467, 14] on div "New Project 9181058 Re-Run Post Process Upload Export to PDF Export to Xactimate" at bounding box center [526, 24] width 969 height 38
click at [55, 19] on icon at bounding box center [57, 24] width 10 height 10
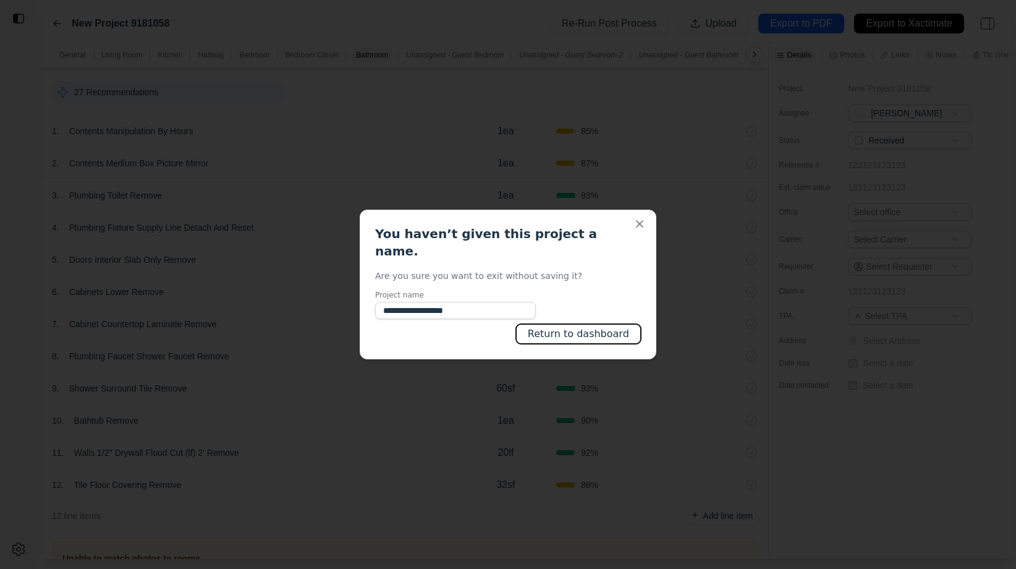
click at [604, 324] on button "Return to dashboard" at bounding box center [578, 334] width 125 height 20
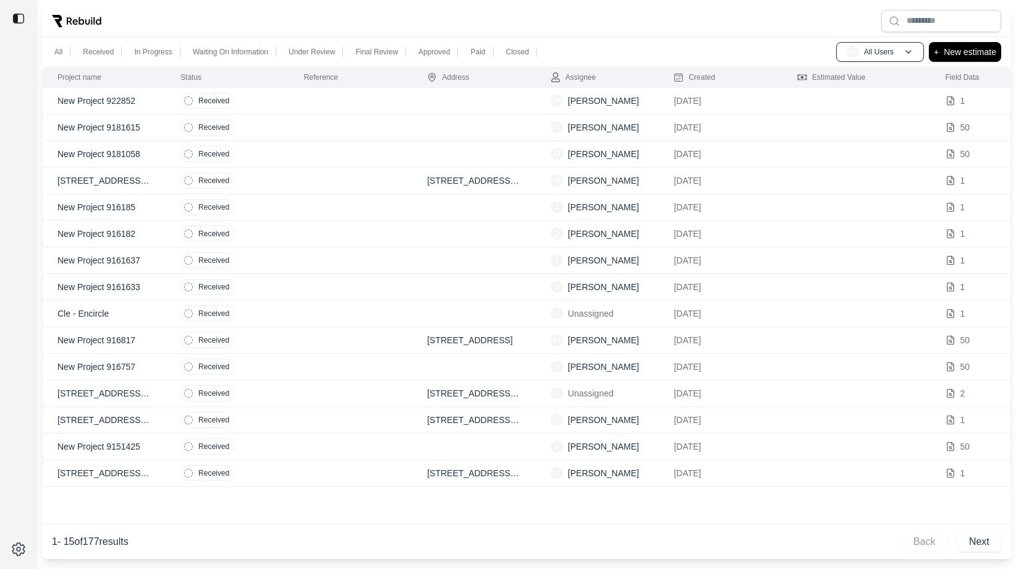
click at [261, 7] on div at bounding box center [526, 21] width 969 height 32
